Goal: Information Seeking & Learning: Compare options

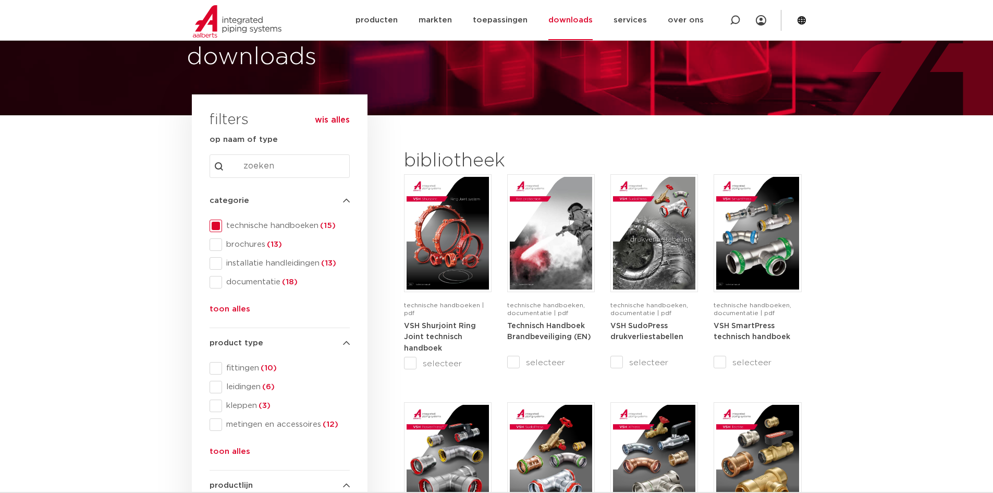
scroll to position [52, 0]
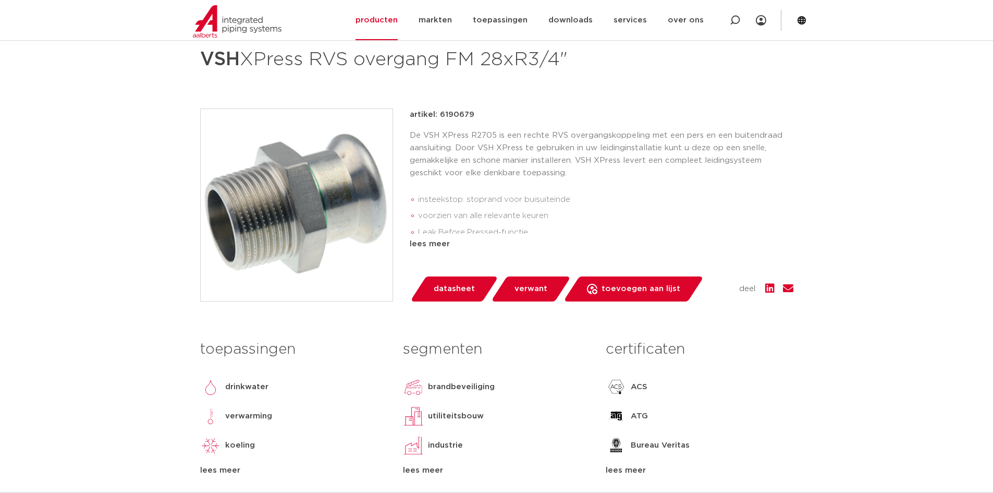
scroll to position [156, 0]
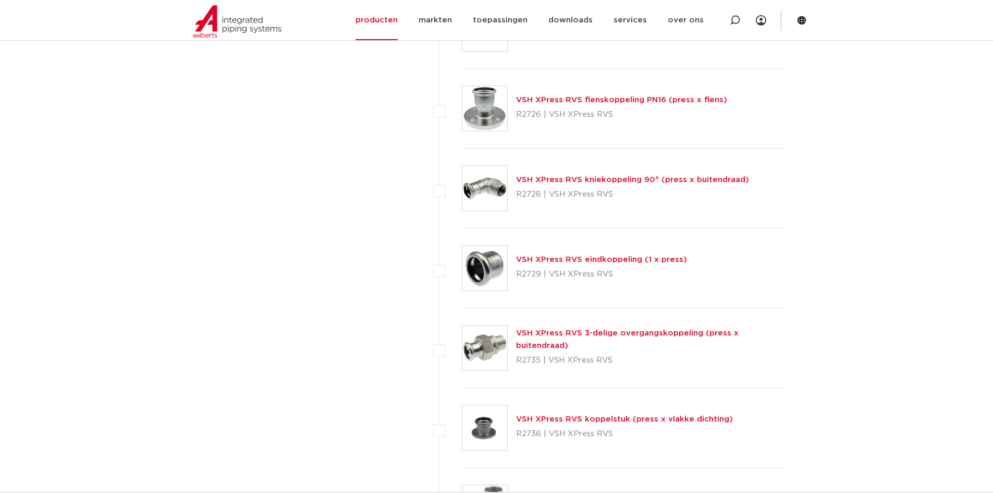
scroll to position [1929, 0]
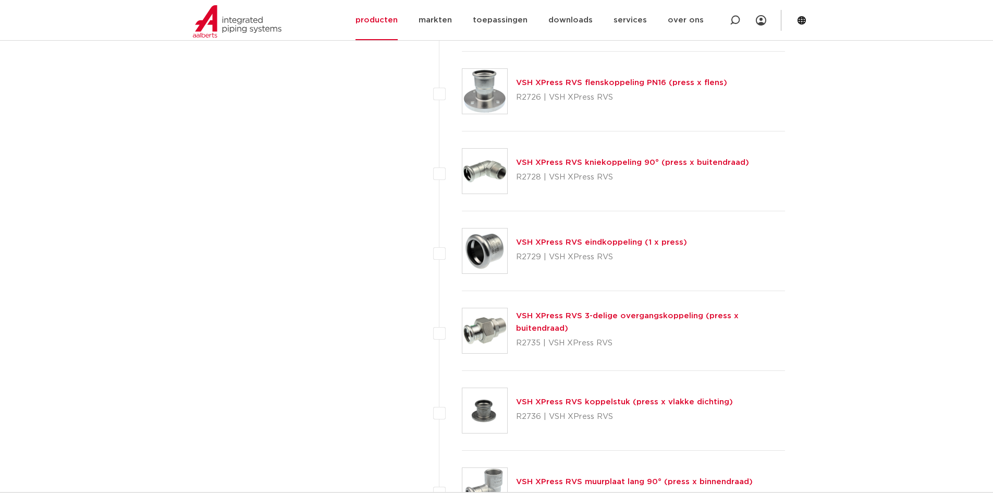
click at [571, 324] on link "VSH XPress RVS 3-delige overgangskoppeling (press x buitendraad)" at bounding box center [627, 322] width 223 height 20
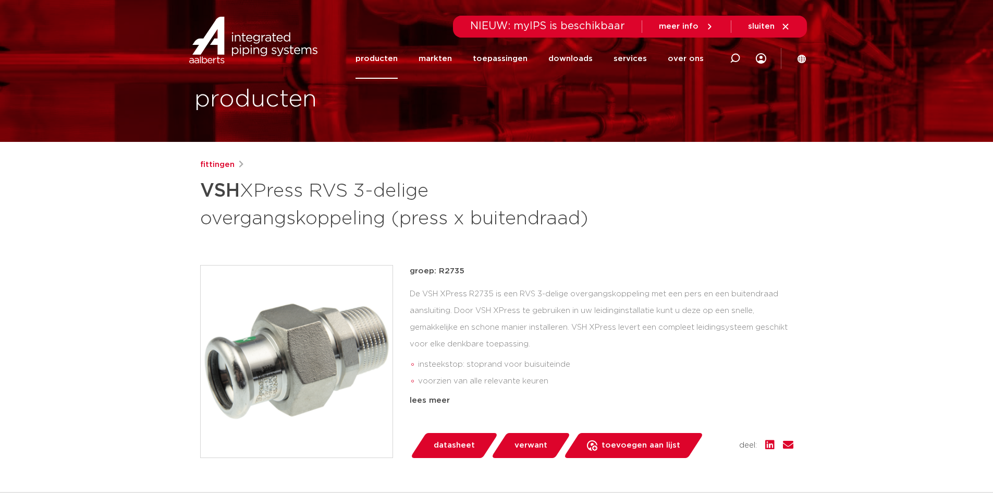
scroll to position [52, 0]
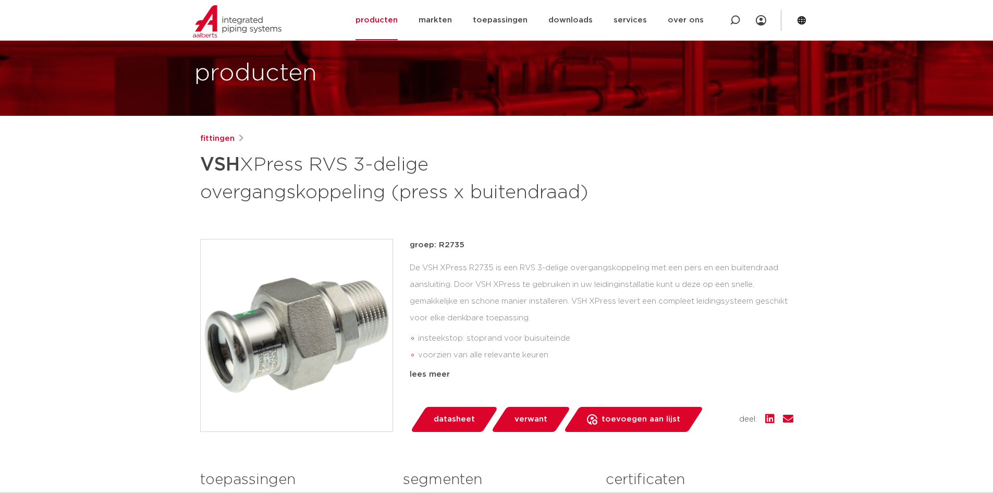
drag, startPoint x: 452, startPoint y: 232, endPoint x: 394, endPoint y: 243, distance: 58.4
click at [394, 243] on div "groep: R2735 De VSH XPress R2735 is een RVS 3-delige overgangskoppeling met een…" at bounding box center [496, 335] width 593 height 193
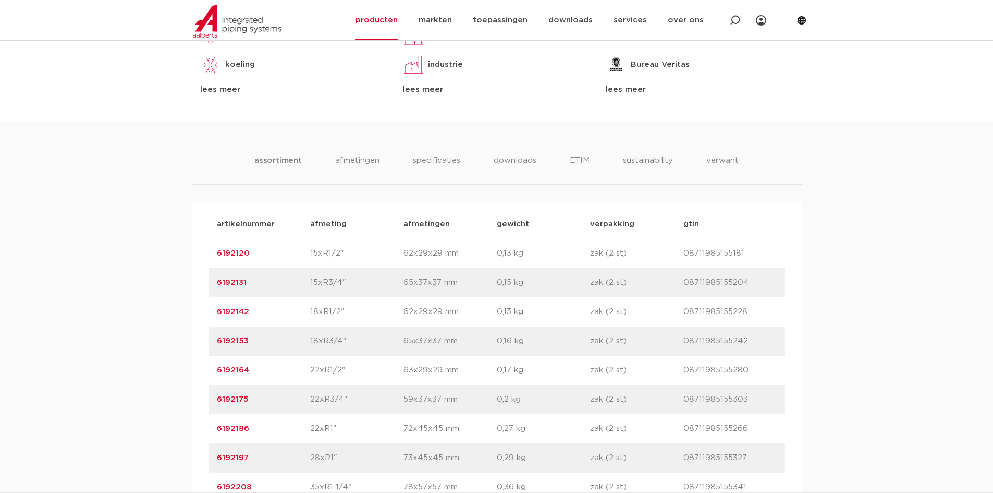
scroll to position [574, 0]
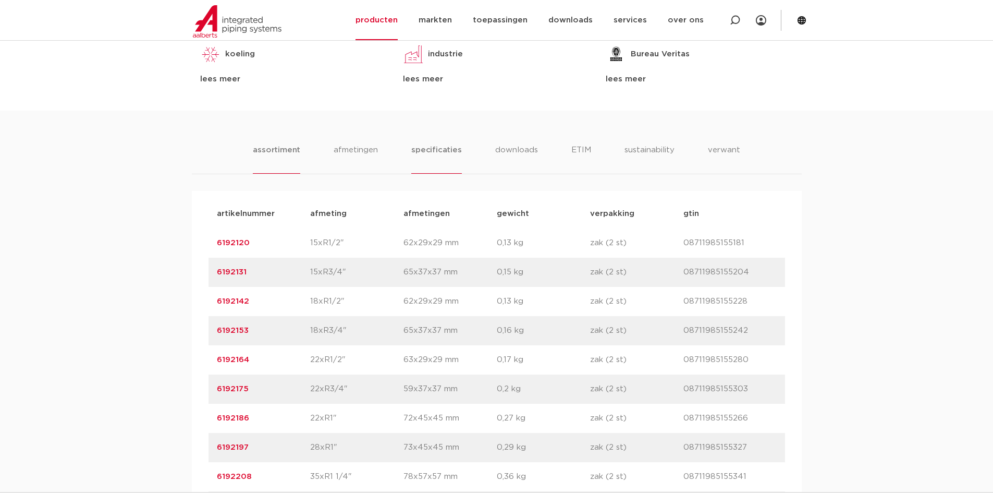
click at [423, 144] on li "specificaties" at bounding box center [436, 159] width 50 height 30
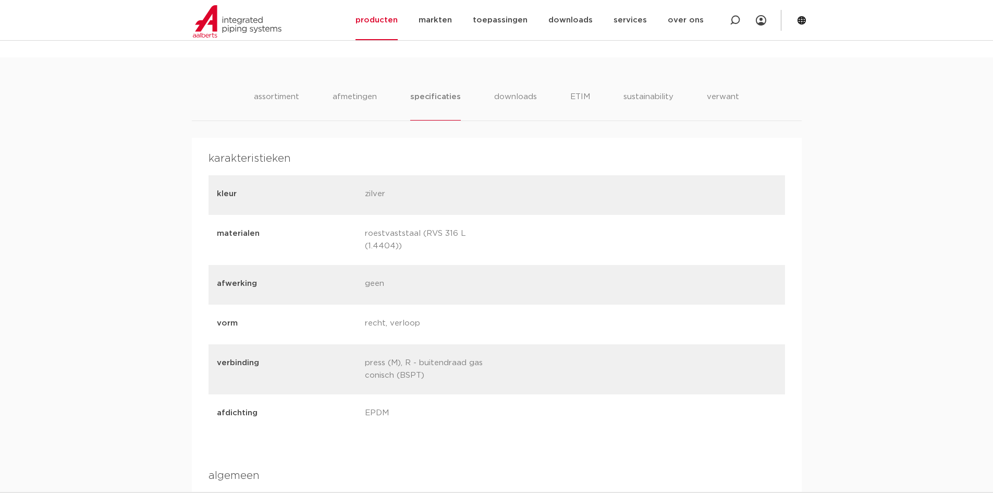
scroll to position [678, 0]
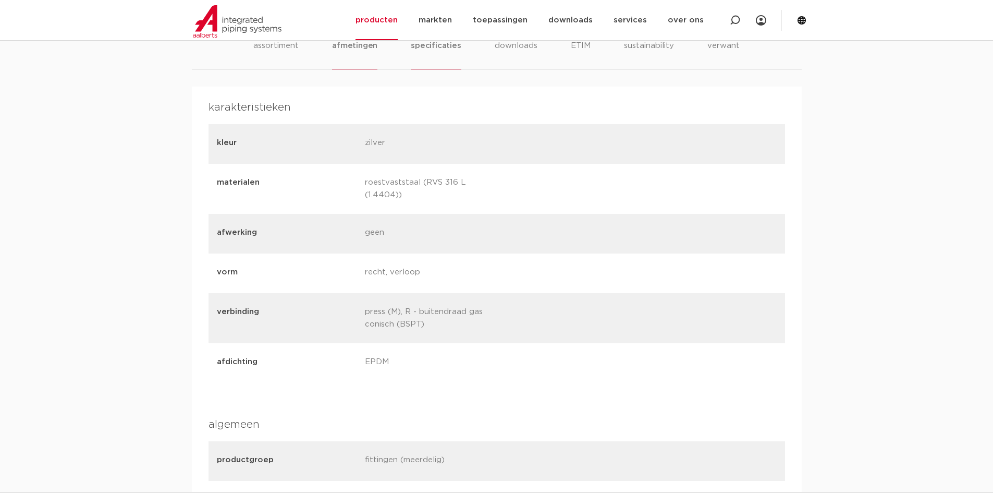
click at [357, 56] on li "afmetingen" at bounding box center [354, 55] width 45 height 30
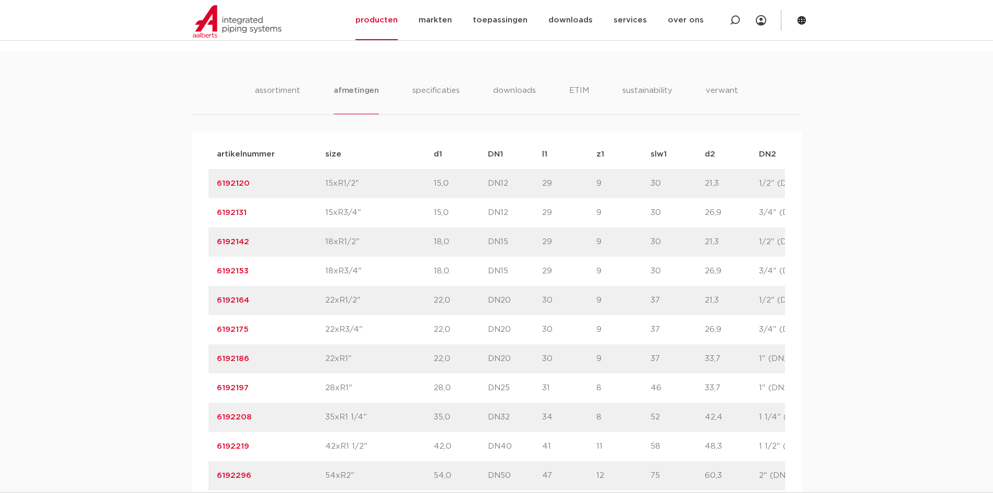
scroll to position [521, 0]
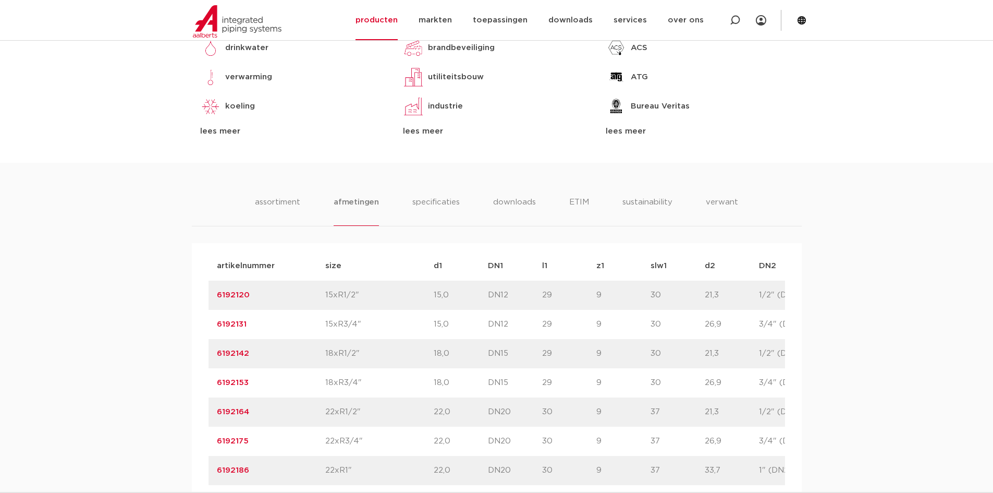
click at [225, 295] on link "6192120" at bounding box center [233, 295] width 33 height 8
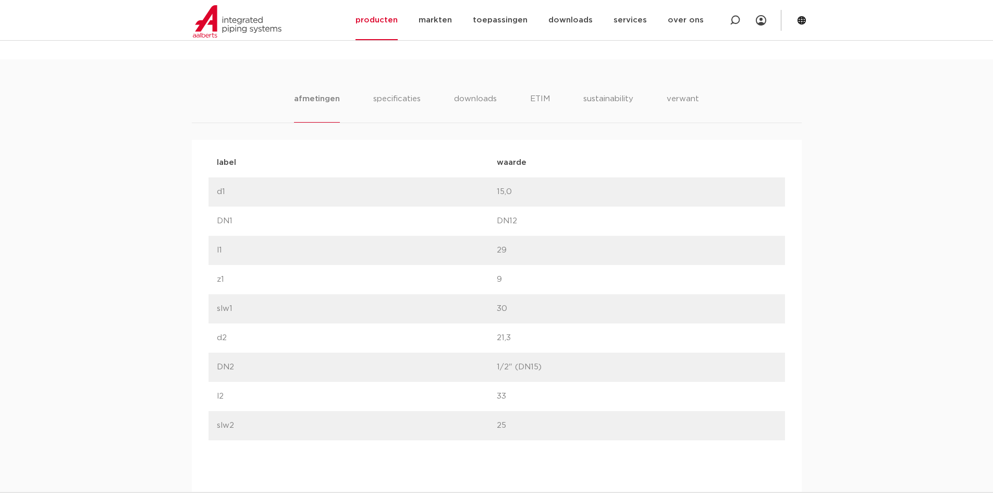
scroll to position [574, 0]
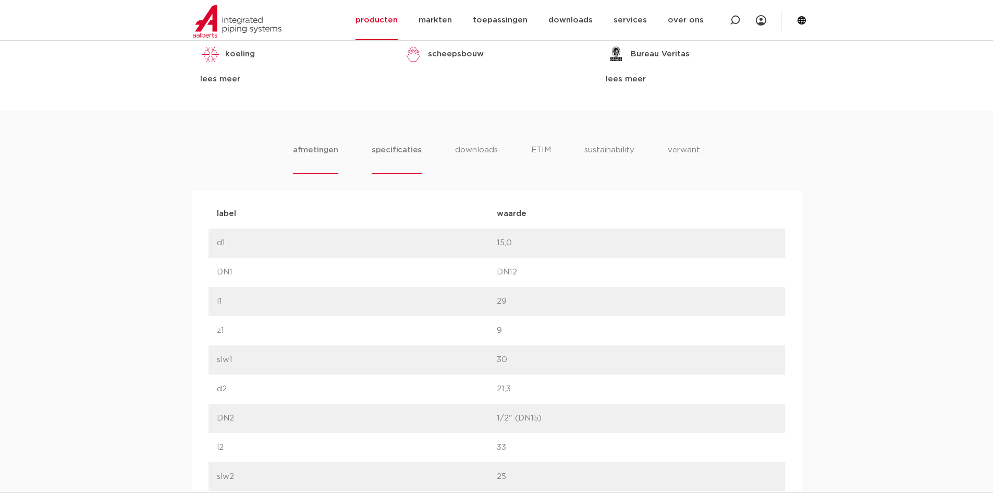
click at [393, 155] on li "specificaties" at bounding box center [397, 159] width 50 height 30
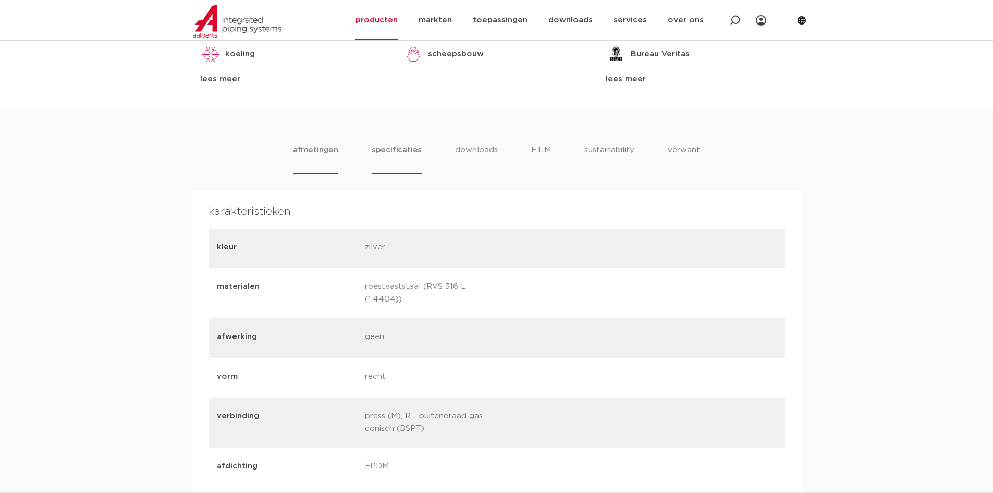
click at [308, 156] on li "afmetingen" at bounding box center [315, 159] width 45 height 30
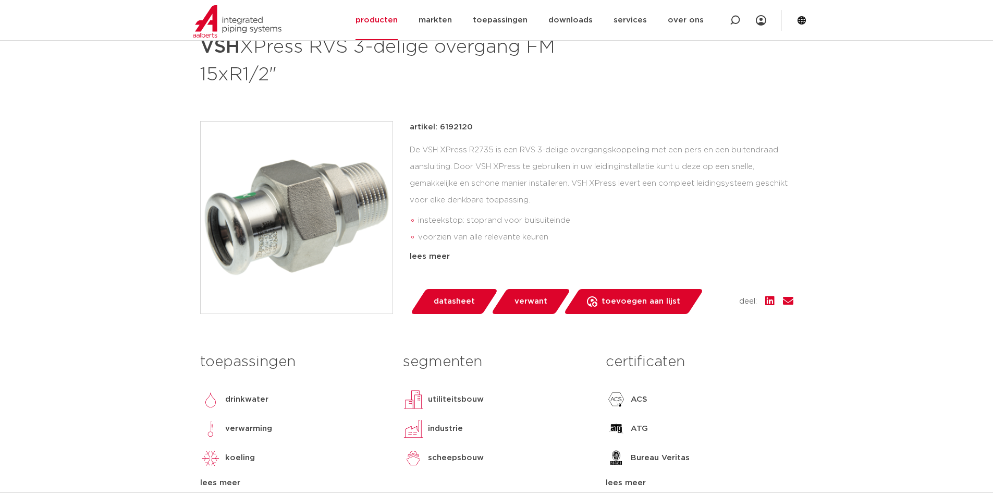
scroll to position [209, 0]
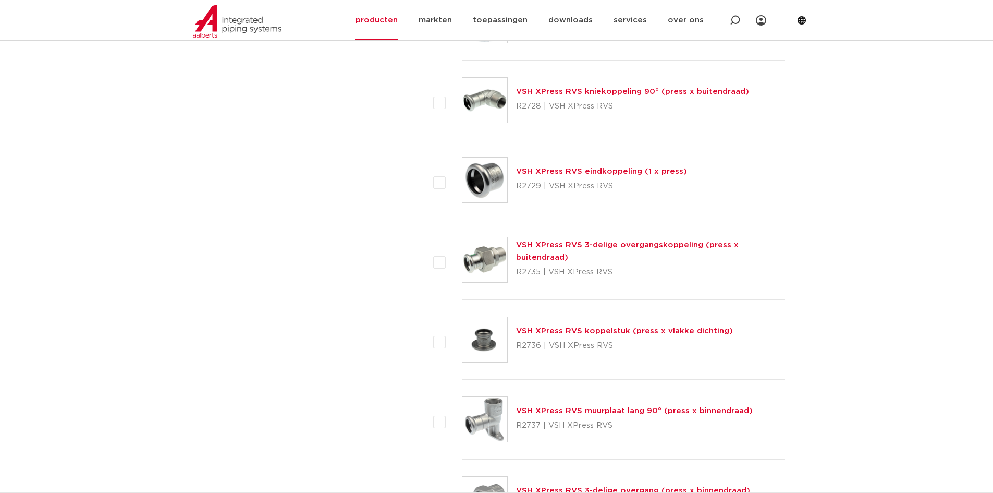
scroll to position [1981, 0]
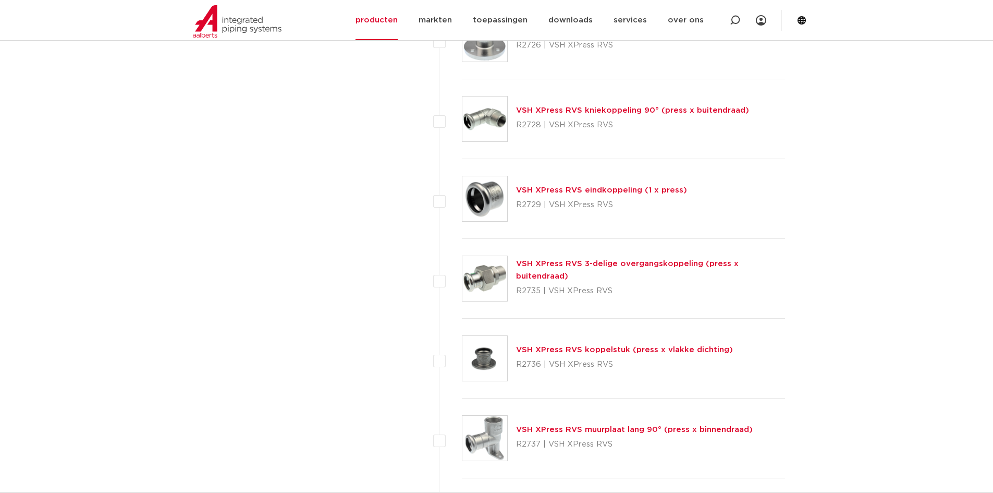
click at [558, 269] on link "VSH XPress RVS 3-delige overgangskoppeling (press x buitendraad)" at bounding box center [627, 270] width 223 height 20
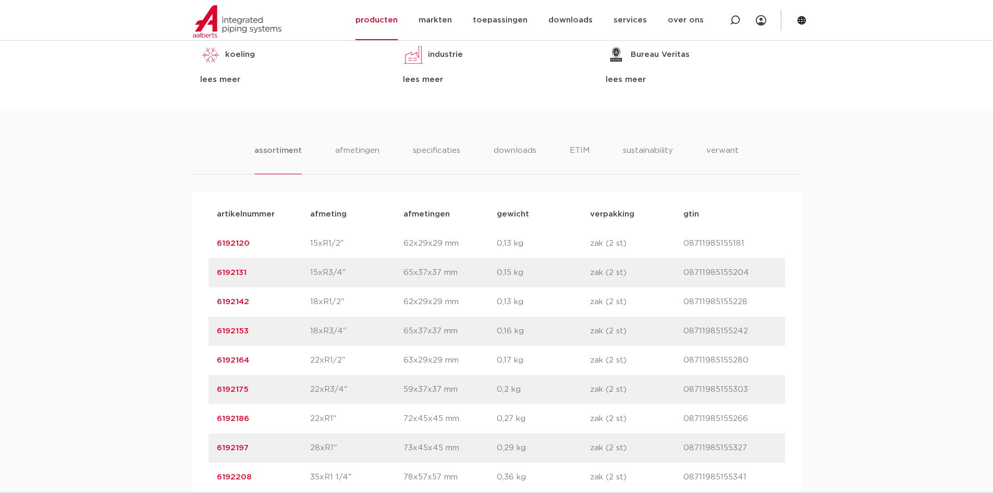
scroll to position [574, 0]
drag, startPoint x: 319, startPoint y: 241, endPoint x: 346, endPoint y: 240, distance: 26.6
click at [346, 240] on p "15xR1/2"" at bounding box center [356, 243] width 93 height 13
click at [437, 148] on li "specificaties" at bounding box center [436, 159] width 50 height 30
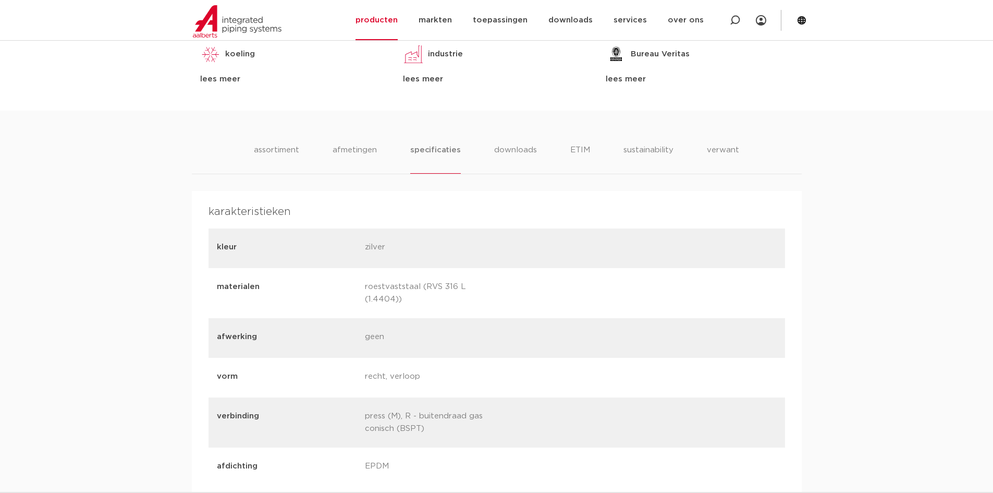
drag, startPoint x: 525, startPoint y: 289, endPoint x: 319, endPoint y: 290, distance: 206.0
click at [319, 290] on div "materialen roestvaststaal (RVS 316 L (1.4404))" at bounding box center [497, 293] width 577 height 50
click at [546, 369] on div "vorm recht, verloop" at bounding box center [497, 378] width 577 height 40
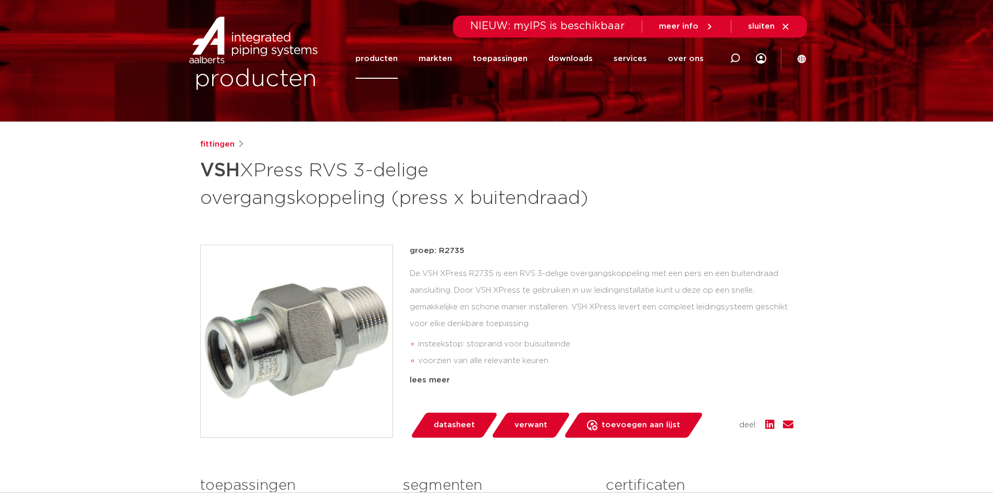
scroll to position [0, 0]
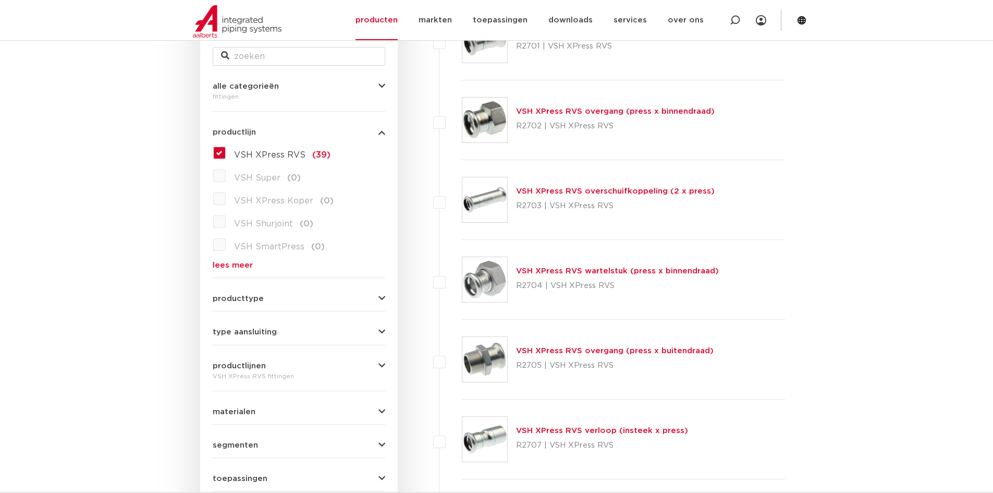
scroll to position [313, 0]
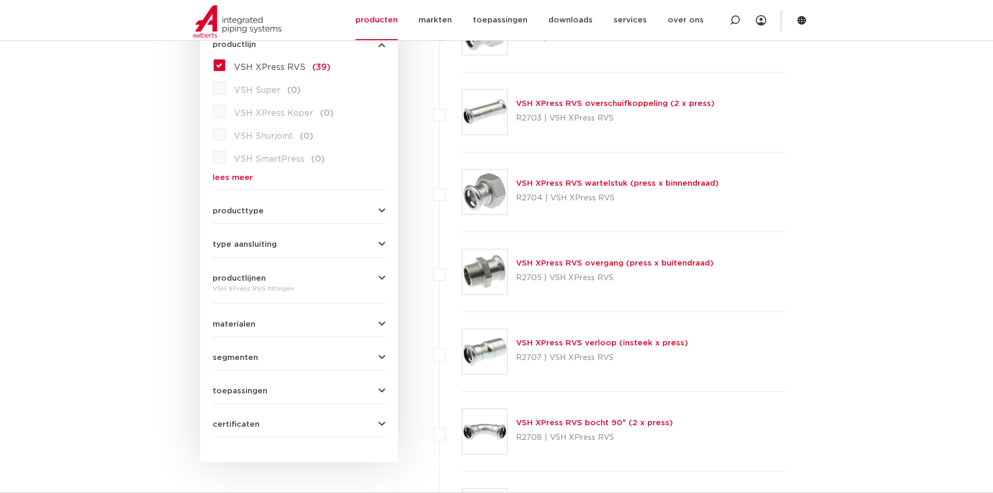
click at [543, 182] on link "VSH XPress RVS wartelstuk (press x binnendraad)" at bounding box center [617, 183] width 203 height 8
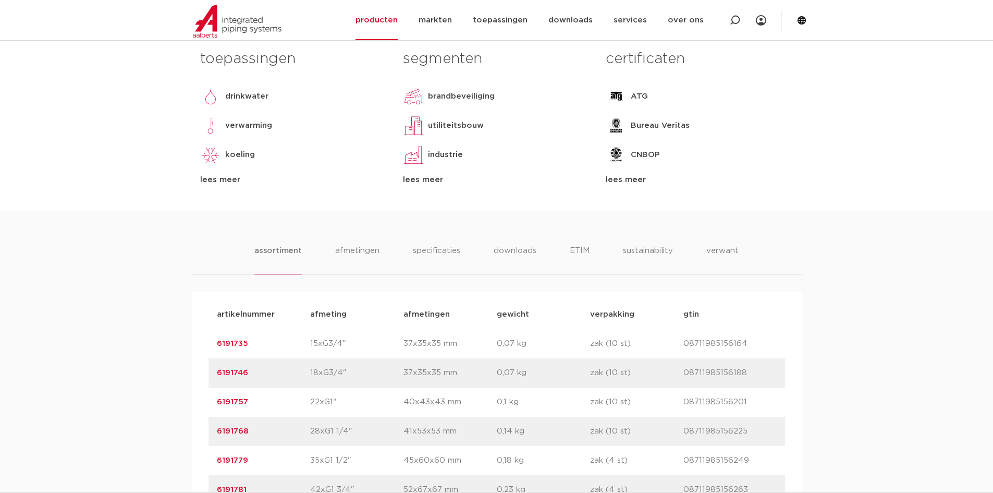
scroll to position [678, 0]
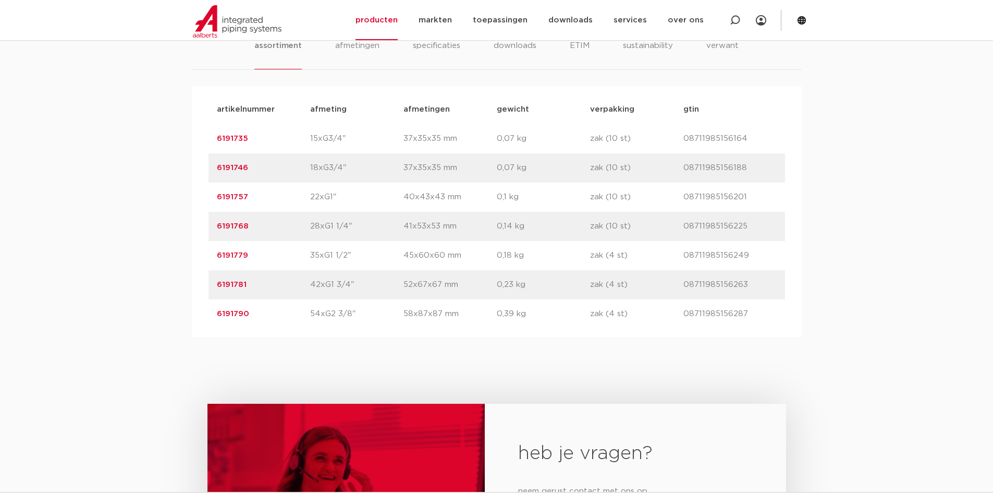
drag, startPoint x: 350, startPoint y: 233, endPoint x: 308, endPoint y: 225, distance: 43.0
click at [308, 225] on div "artikelnummer 6191768 afmeting 28xG1 1/4" [GEOGRAPHIC_DATA] 41x53x53 mm gewicht…" at bounding box center [497, 226] width 577 height 29
